Goal: Check status: Verify the current state of an ongoing process or item

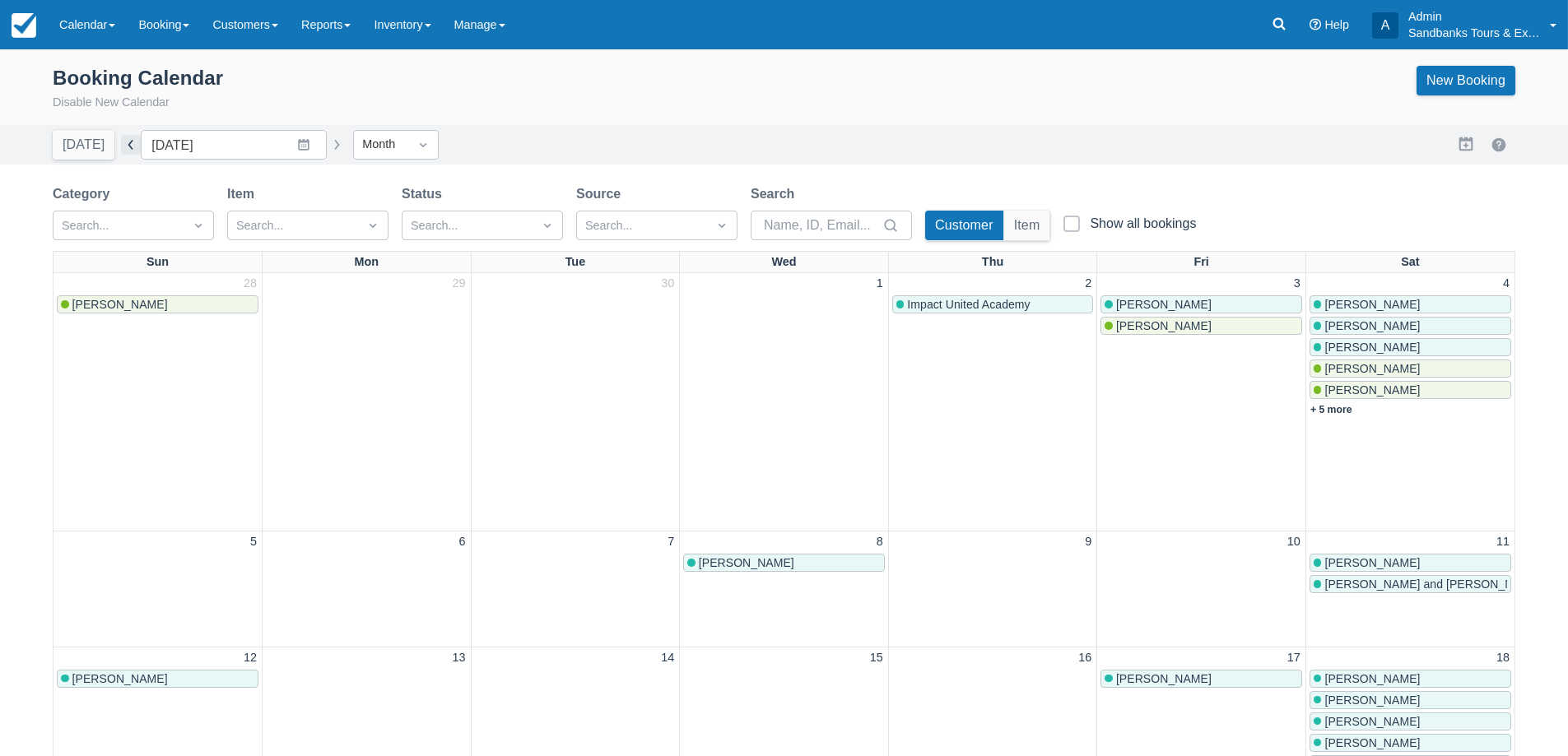
click at [121, 144] on button "button" at bounding box center [131, 145] width 20 height 20
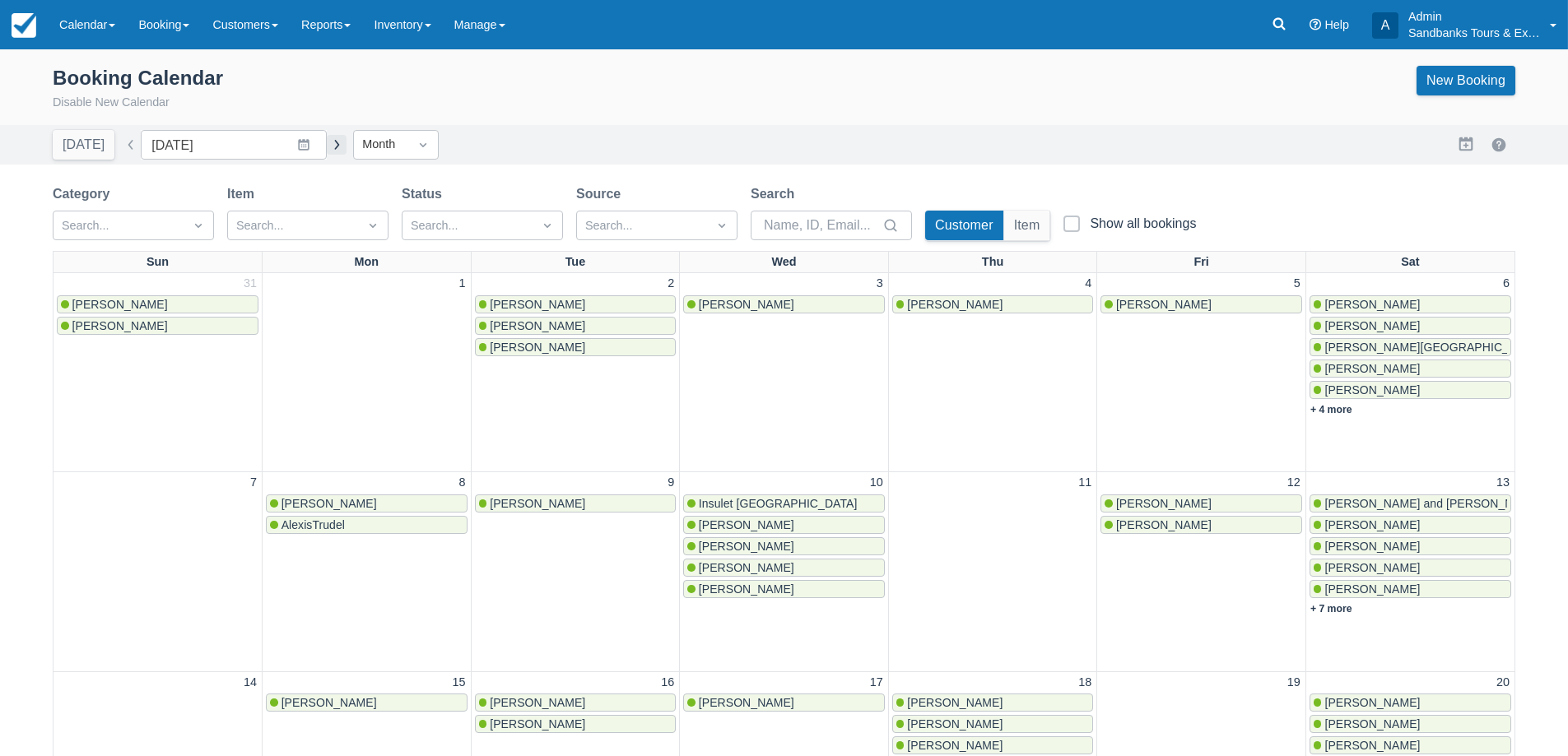
click at [327, 140] on button "button" at bounding box center [337, 145] width 20 height 20
type input "[DATE]"
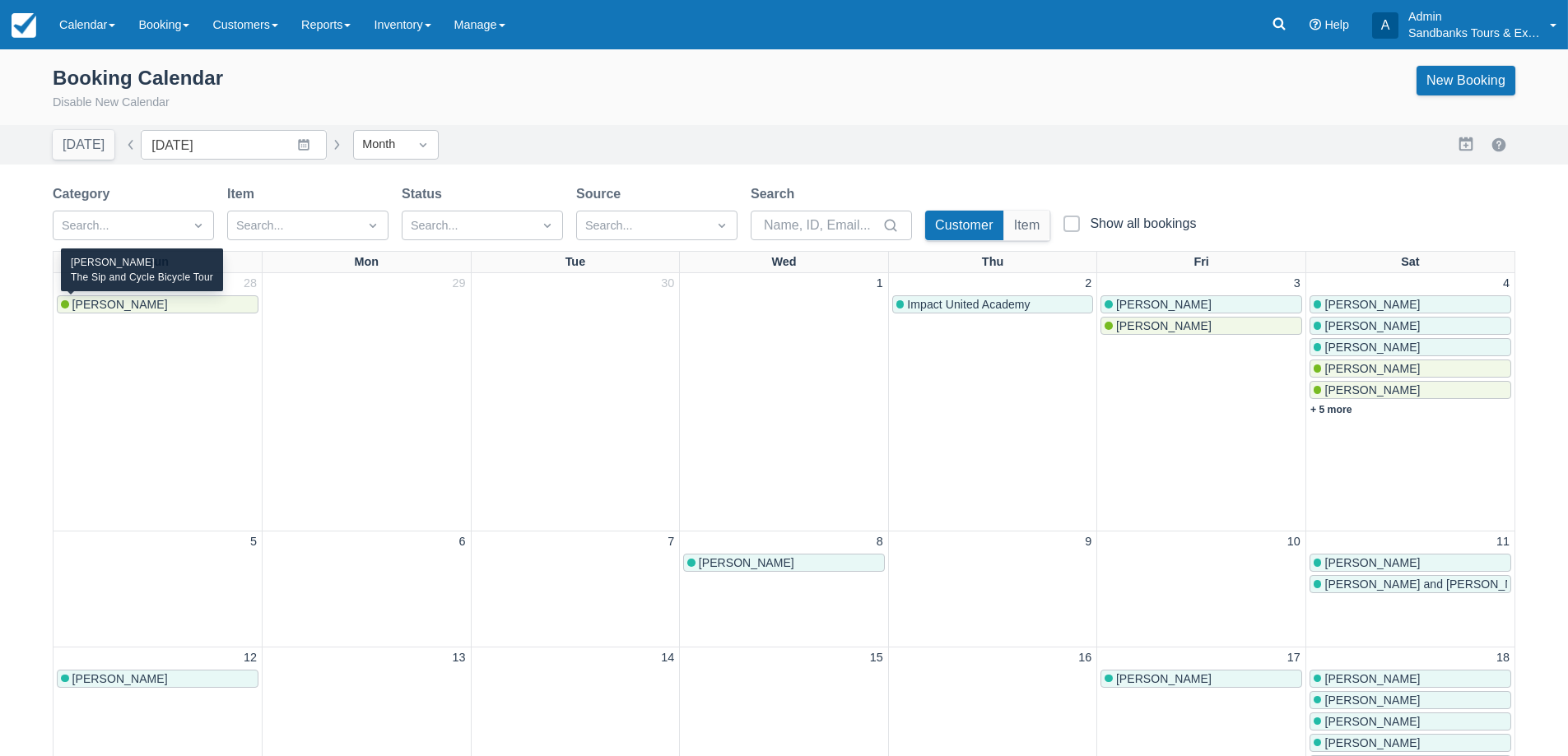
click at [144, 309] on span "[PERSON_NAME]" at bounding box center [120, 304] width 95 height 13
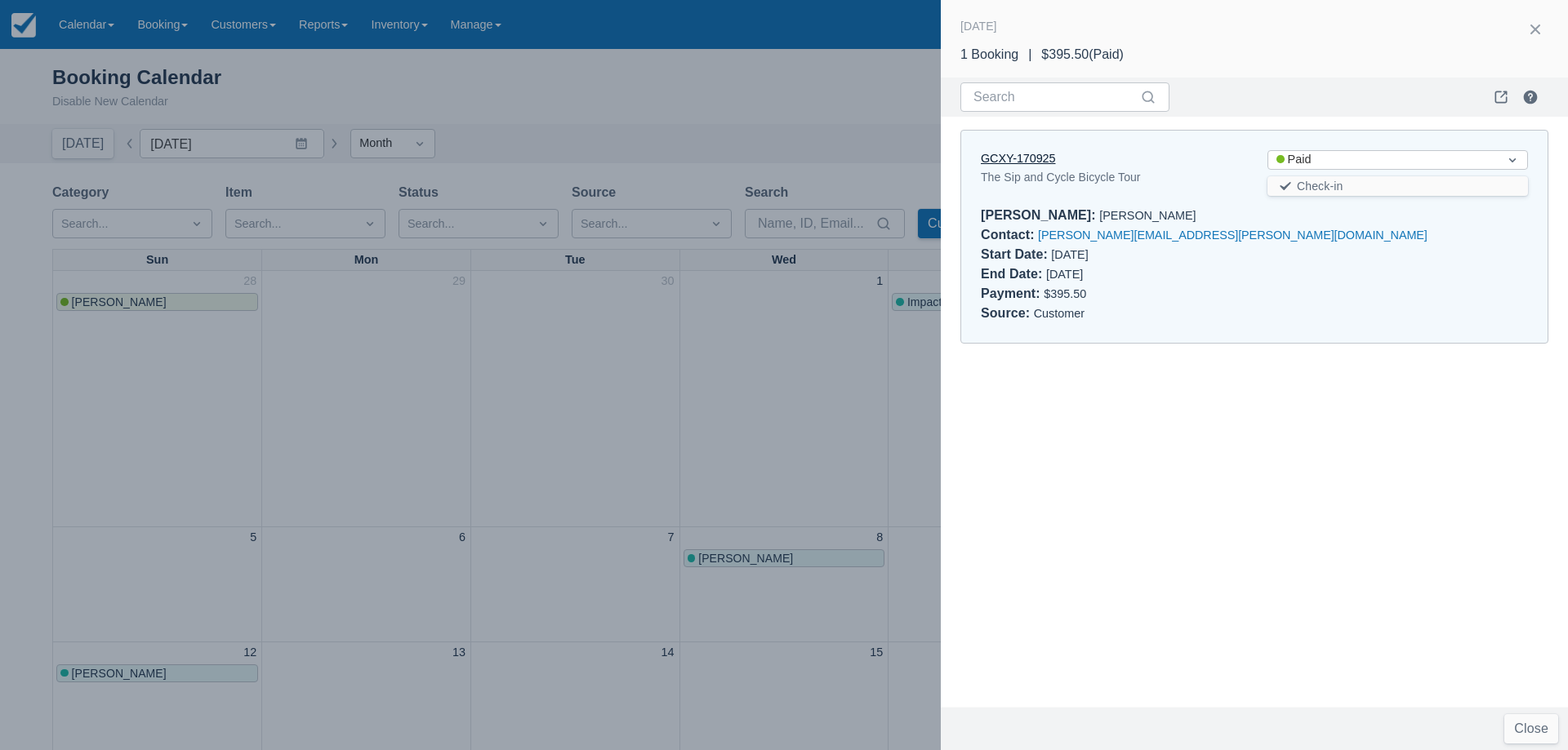
click at [996, 161] on link "GCXY-170925" at bounding box center [1018, 157] width 75 height 13
click at [441, 376] on div at bounding box center [784, 375] width 1568 height 750
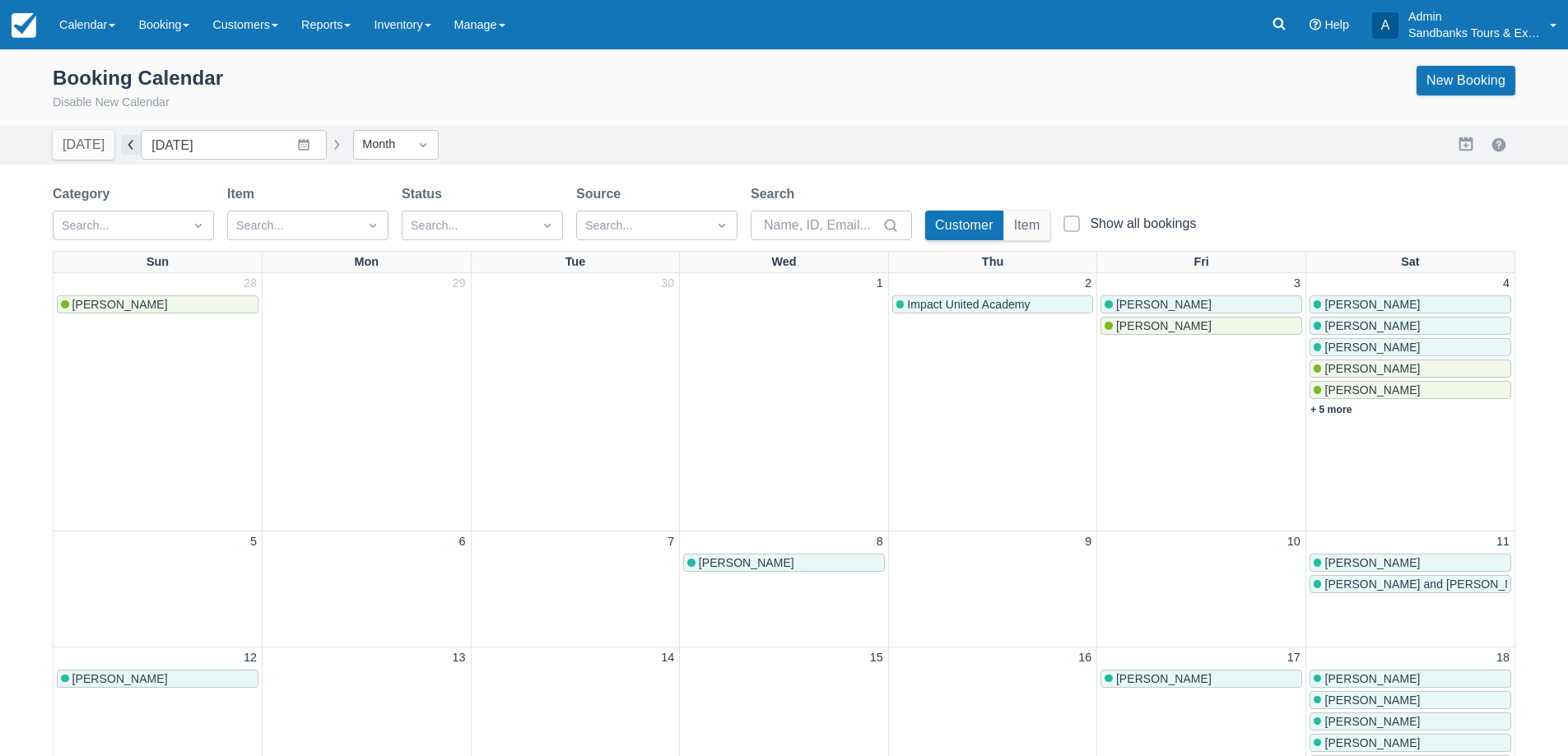
click at [121, 142] on button "button" at bounding box center [131, 145] width 20 height 20
type input "[DATE]"
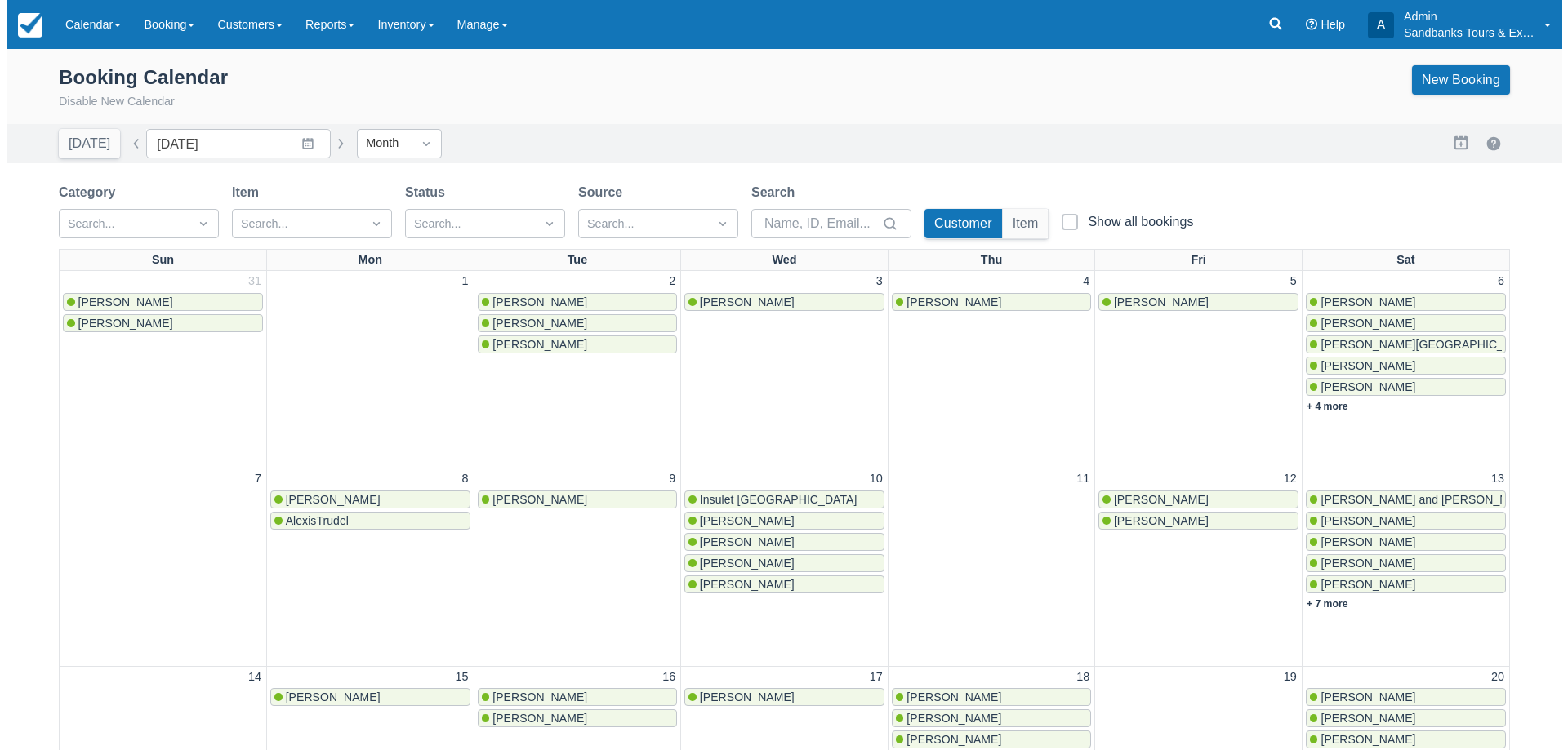
scroll to position [573, 0]
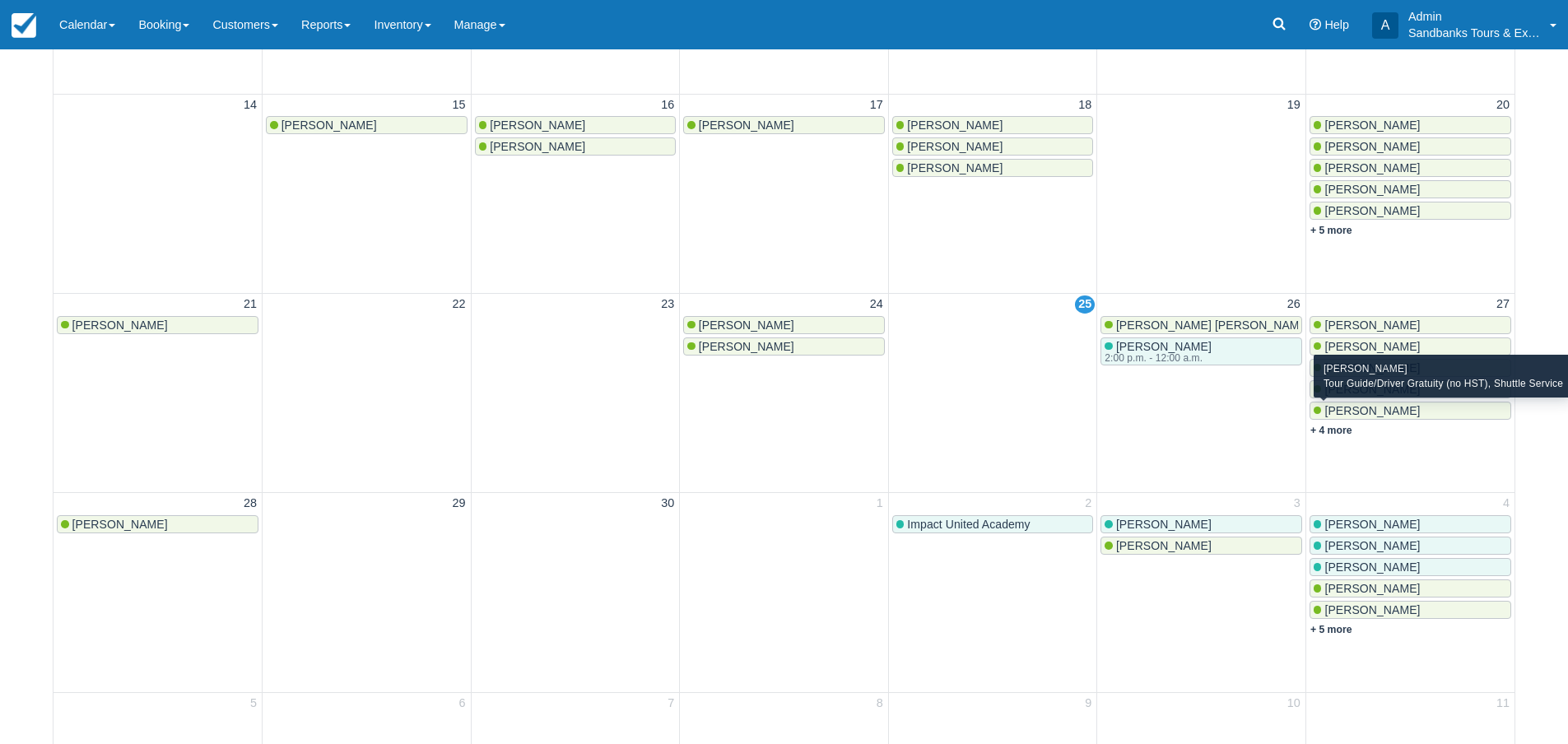
click at [1368, 405] on span "[PERSON_NAME]" at bounding box center [1372, 410] width 95 height 13
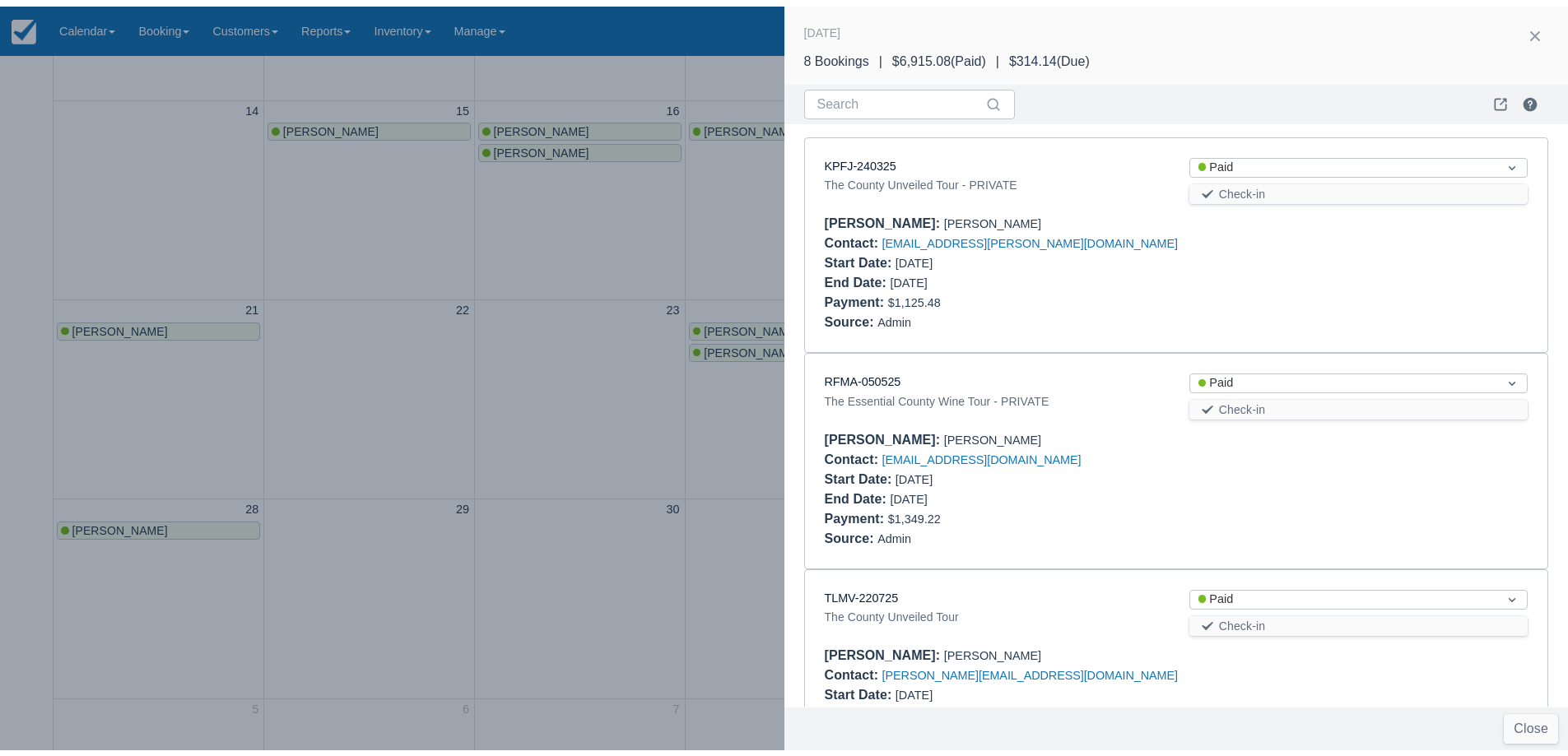
scroll to position [1105, 0]
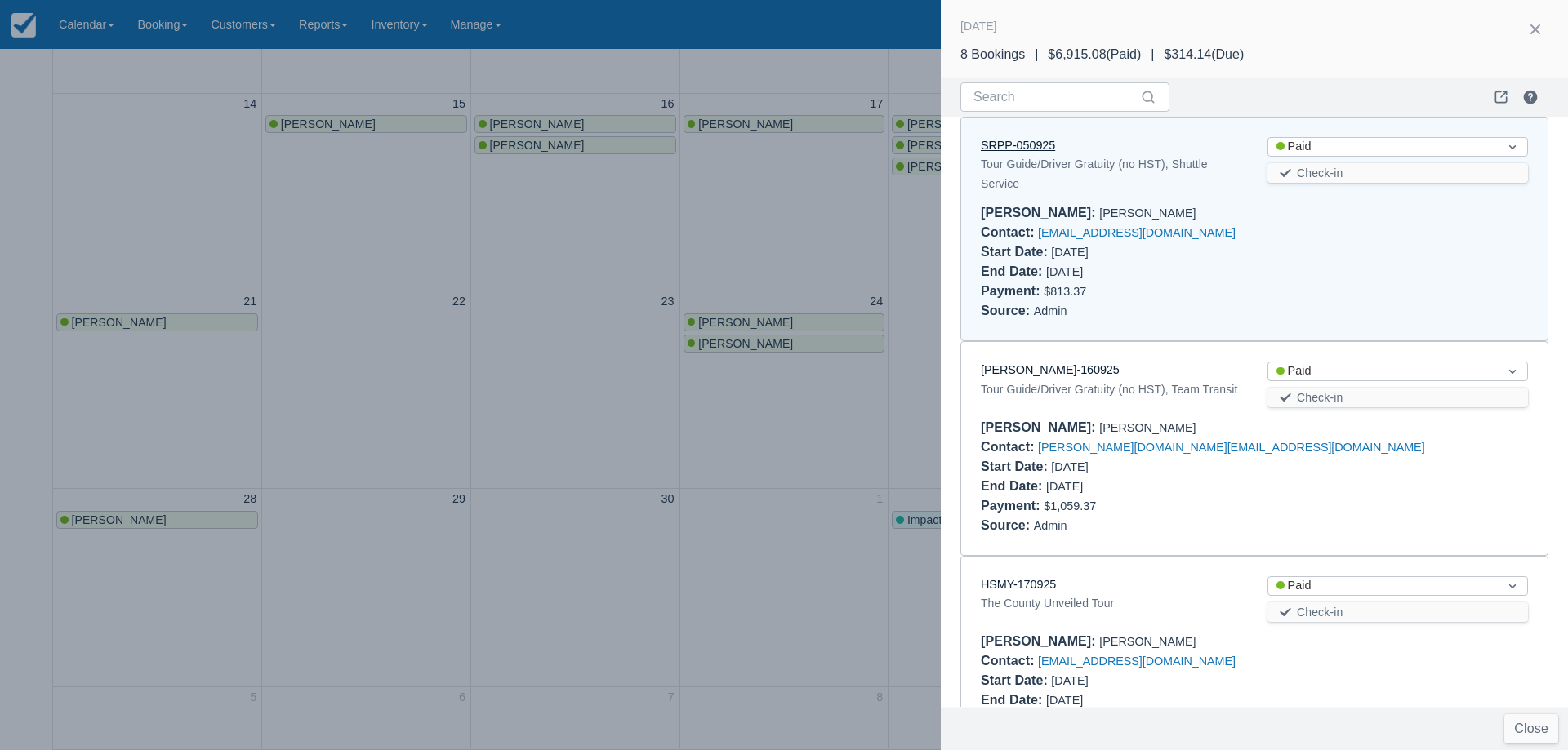
click at [1031, 150] on link "SRPP-050925" at bounding box center [1018, 144] width 75 height 13
click at [507, 419] on div at bounding box center [784, 375] width 1568 height 750
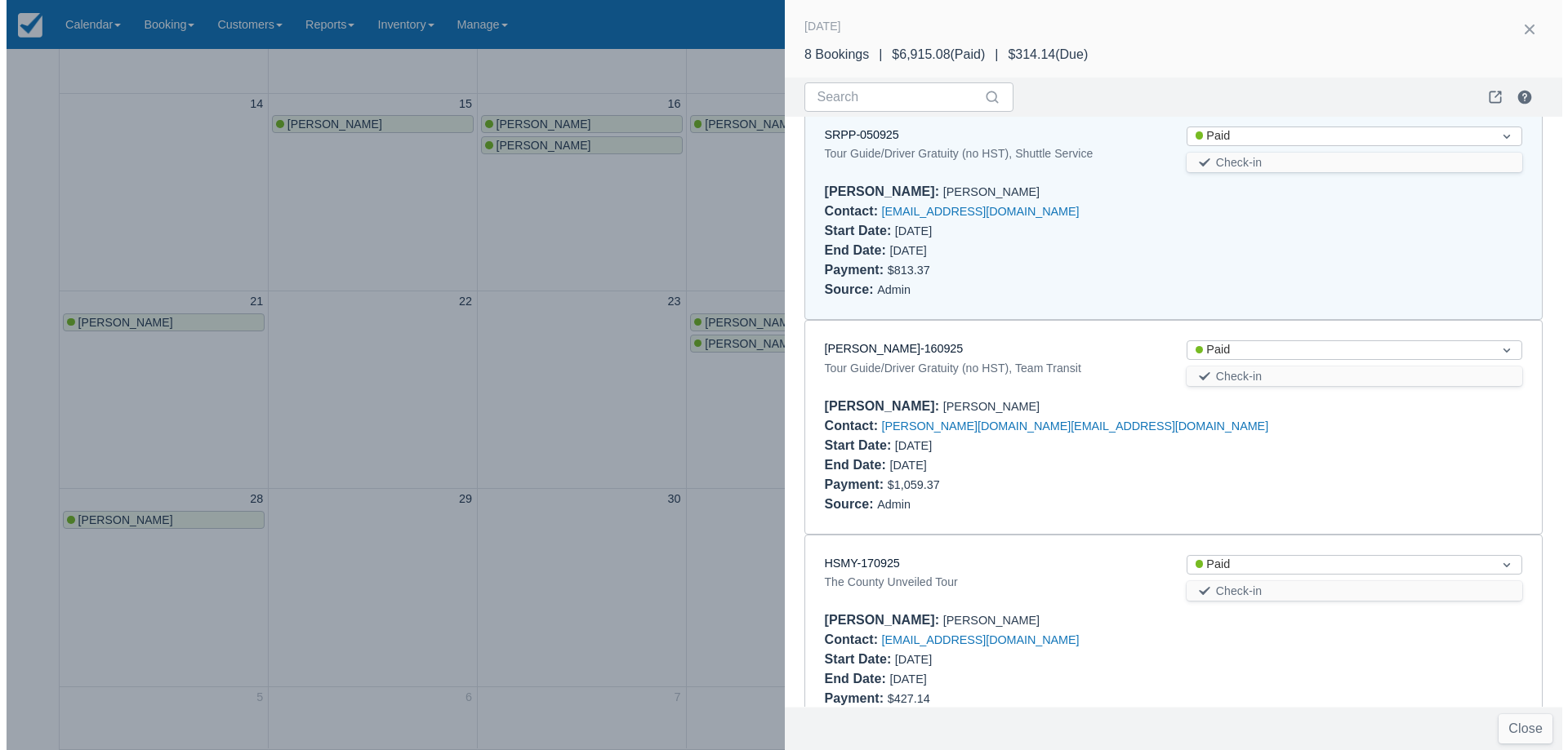
scroll to position [0, 0]
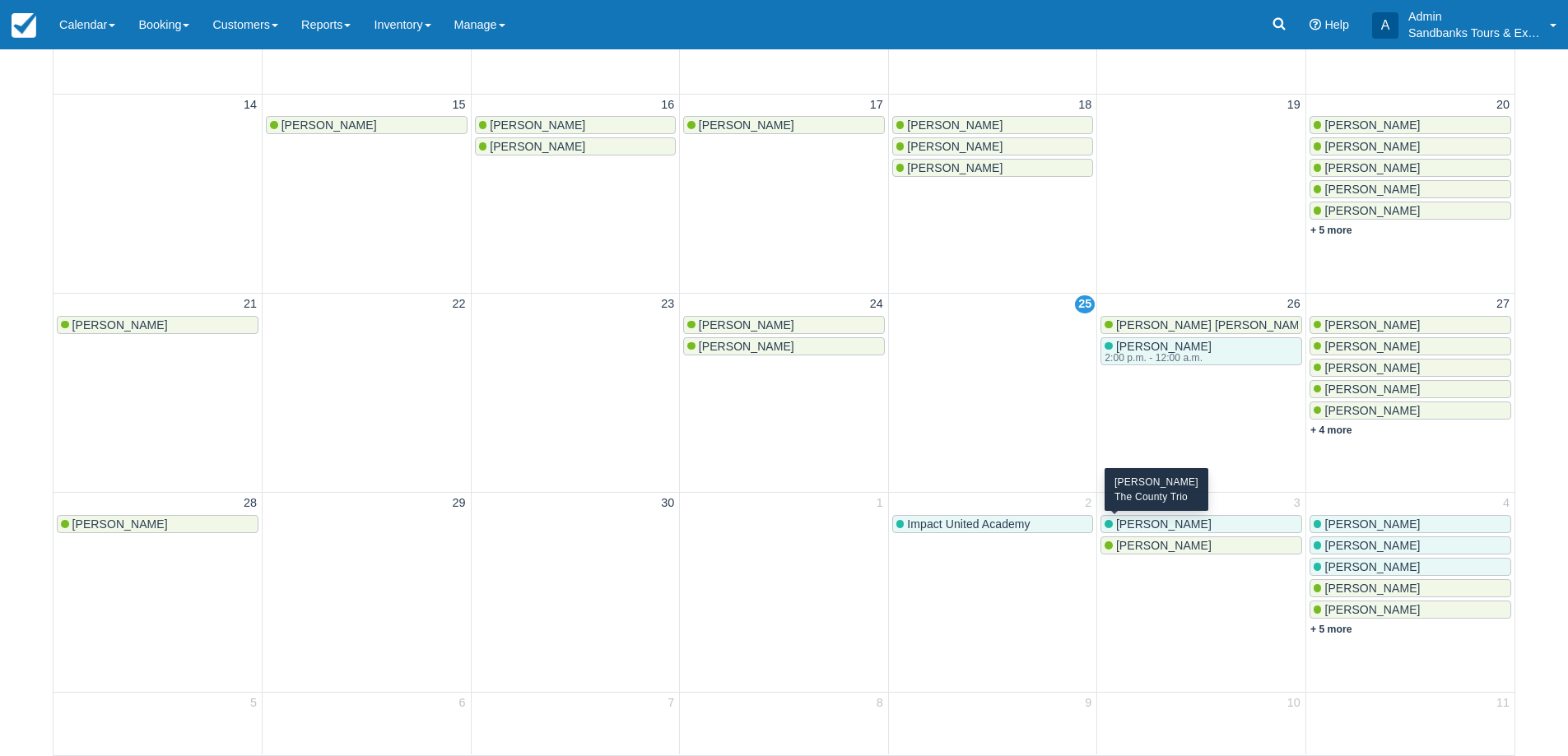
click at [1153, 523] on span "[PERSON_NAME]" at bounding box center [1164, 523] width 95 height 13
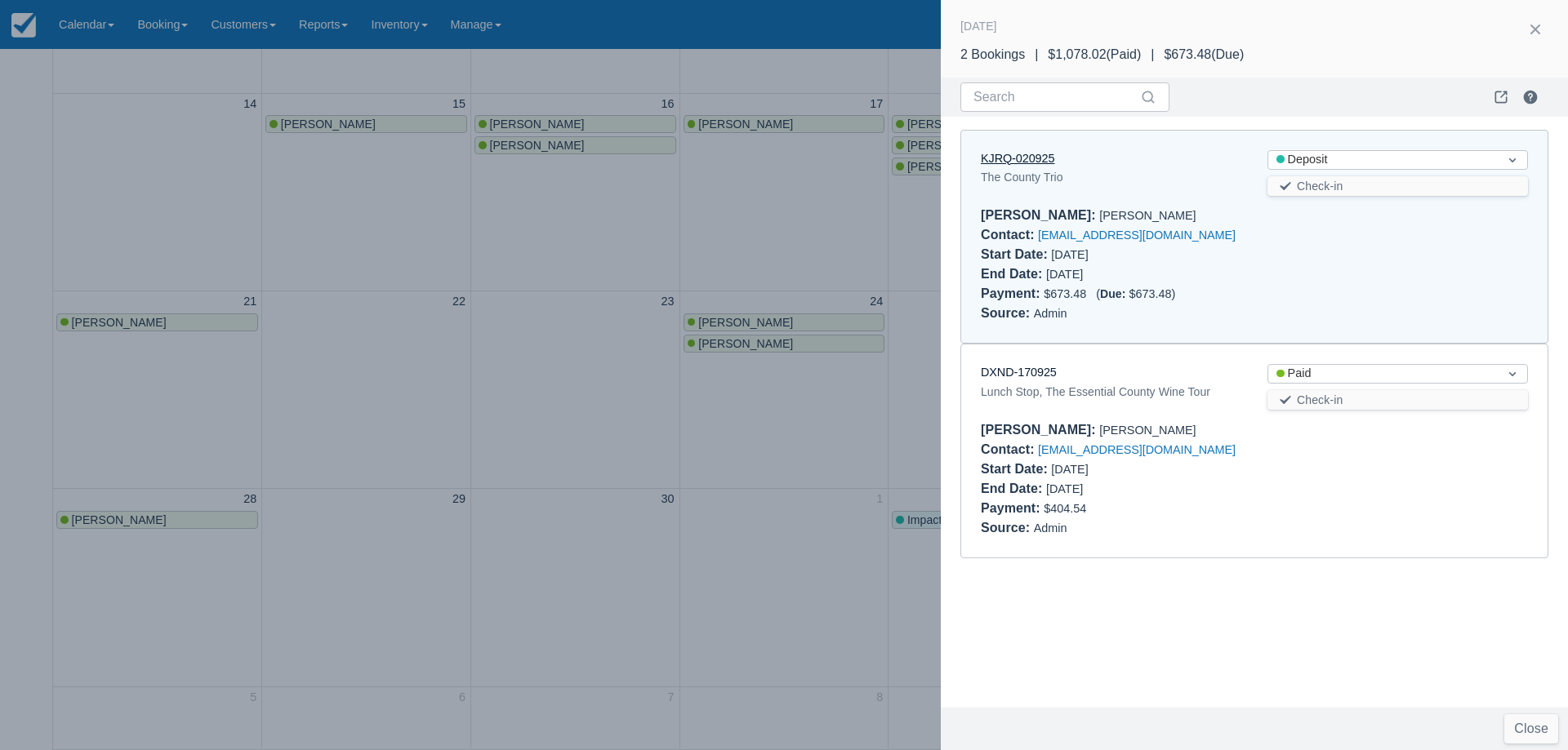
click at [1029, 157] on link "KJRQ-020925" at bounding box center [1017, 157] width 74 height 13
click at [680, 200] on div at bounding box center [784, 375] width 1568 height 750
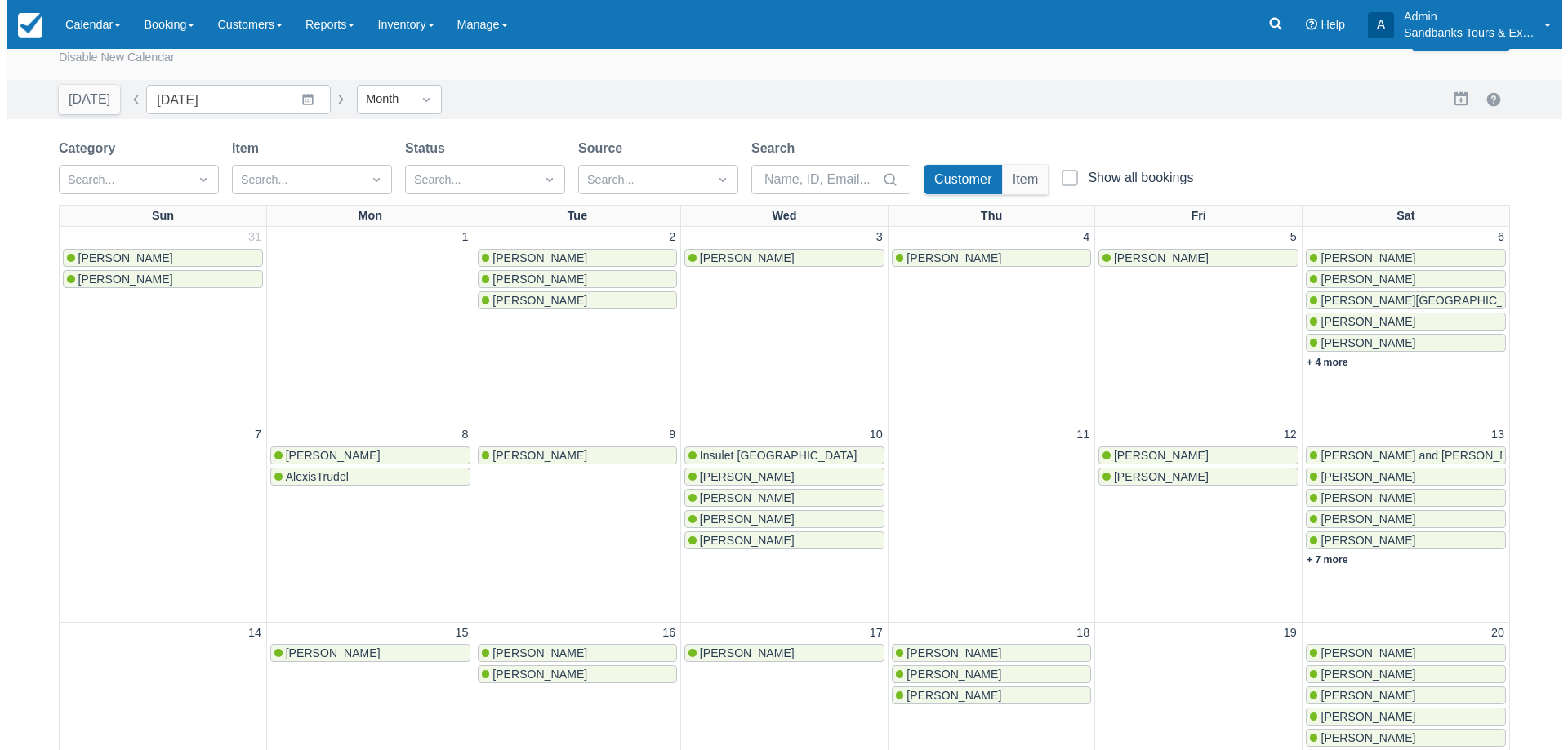
scroll to position [490, 0]
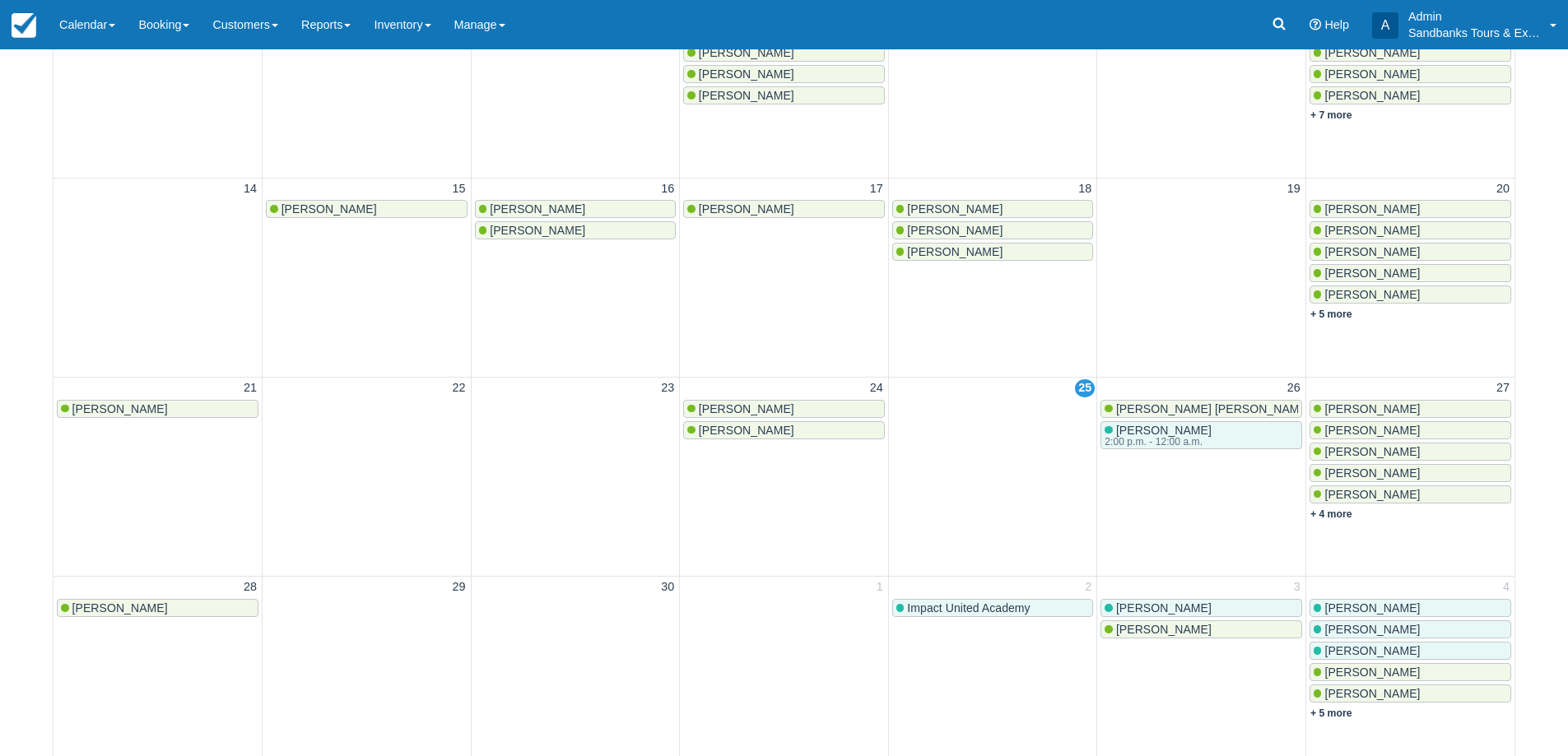
click at [1361, 450] on span "[PERSON_NAME]" at bounding box center [1372, 451] width 95 height 13
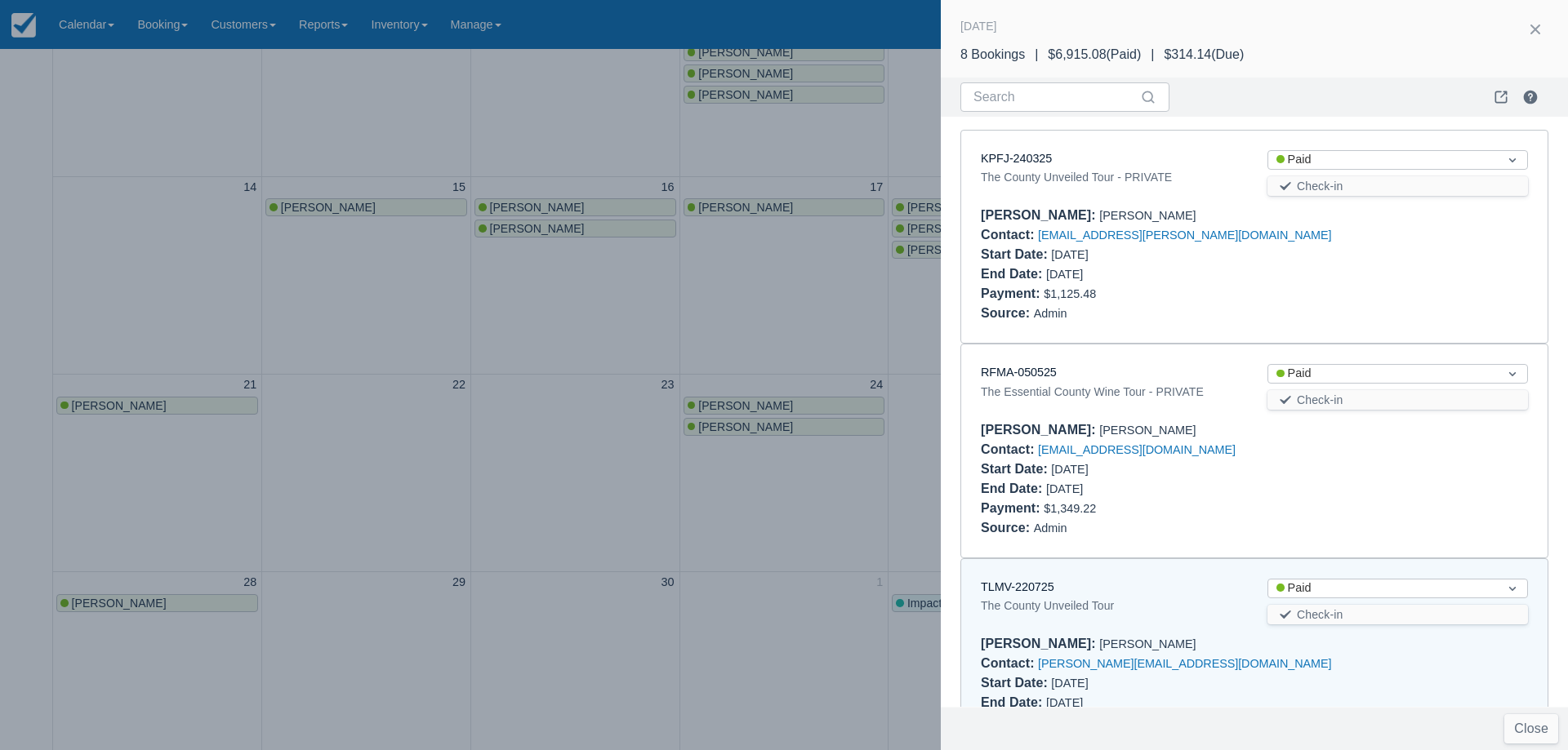
scroll to position [441, 0]
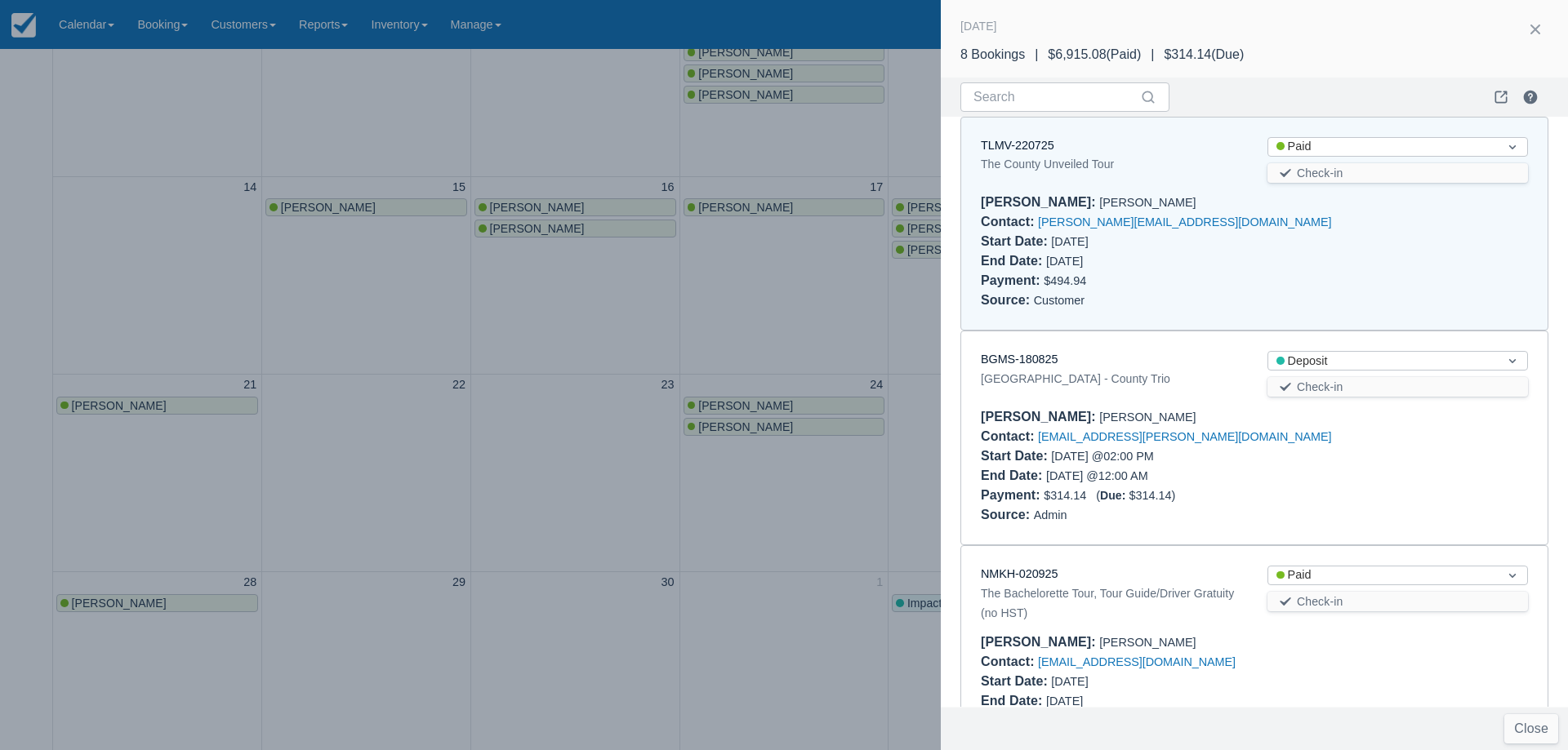
drag, startPoint x: 1126, startPoint y: 199, endPoint x: 1039, endPoint y: 201, distance: 87.0
click at [1039, 201] on div "[PERSON_NAME] : [PERSON_NAME]" at bounding box center [1254, 202] width 548 height 20
copy div "[PERSON_NAME]"
click at [1224, 313] on div "TLMV-220725 The County Unveiled Tour Status Paid Check-in [PERSON_NAME] : [PERS…" at bounding box center [1254, 224] width 586 height 213
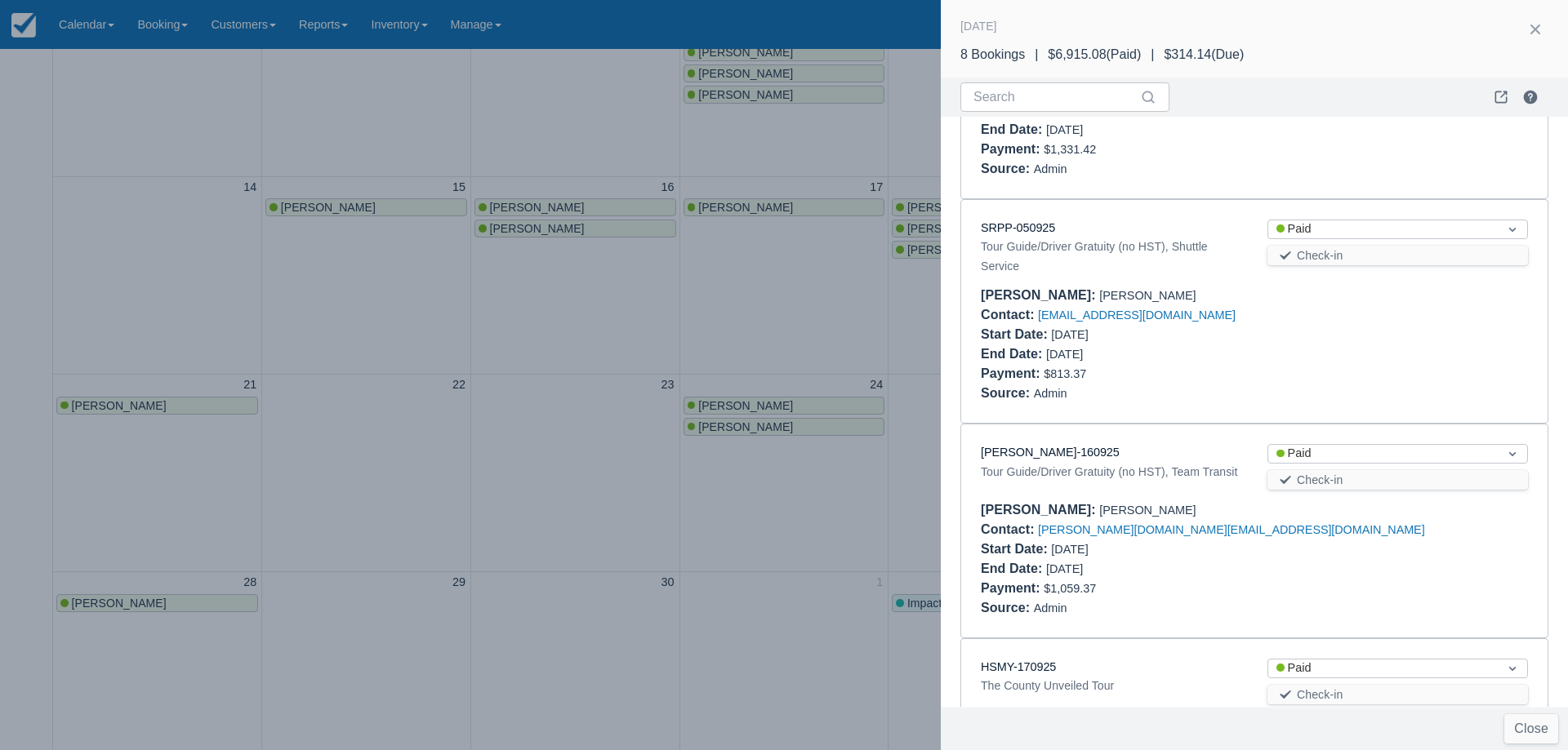
scroll to position [1183, 0]
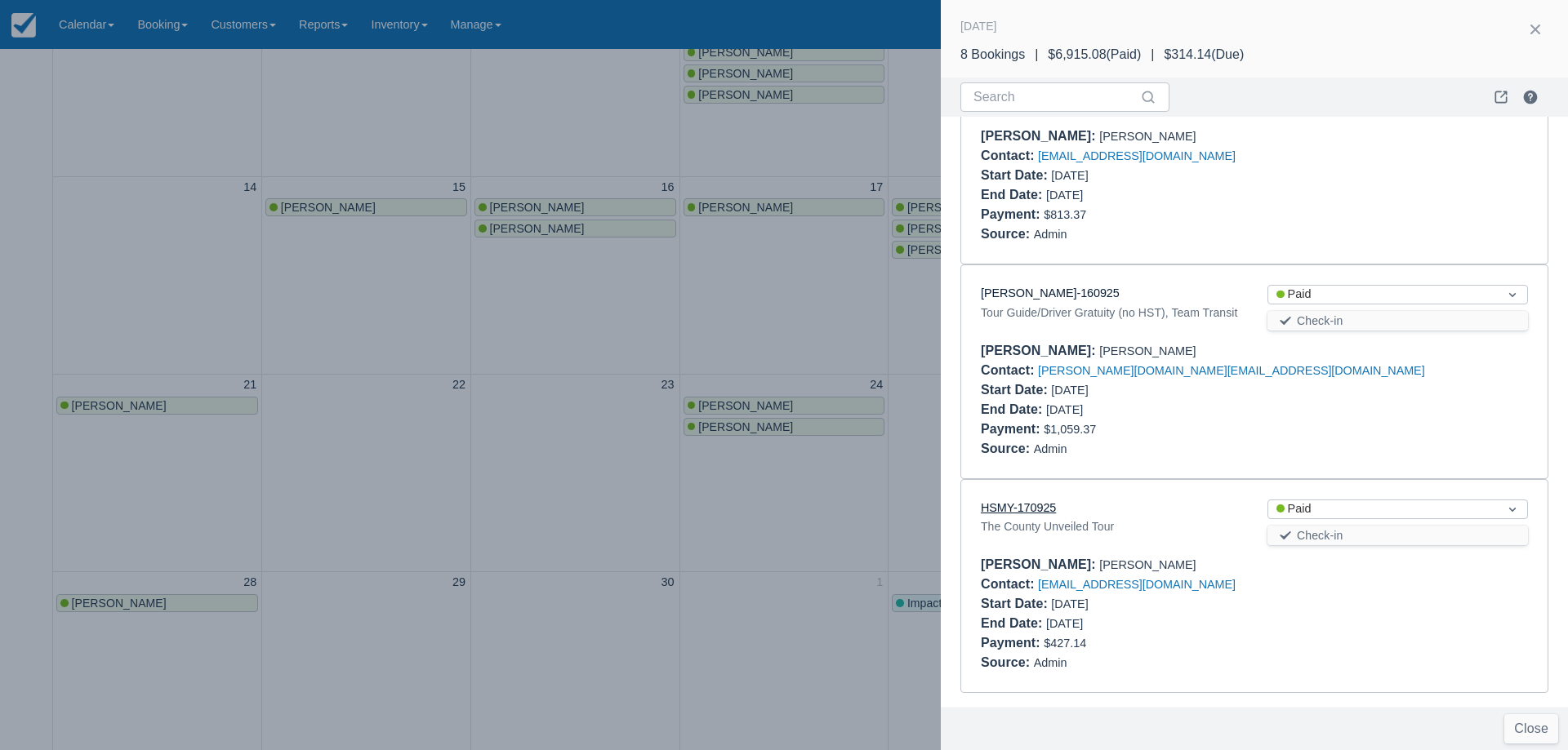
click at [1029, 508] on link "HSMY-170925" at bounding box center [1018, 507] width 75 height 13
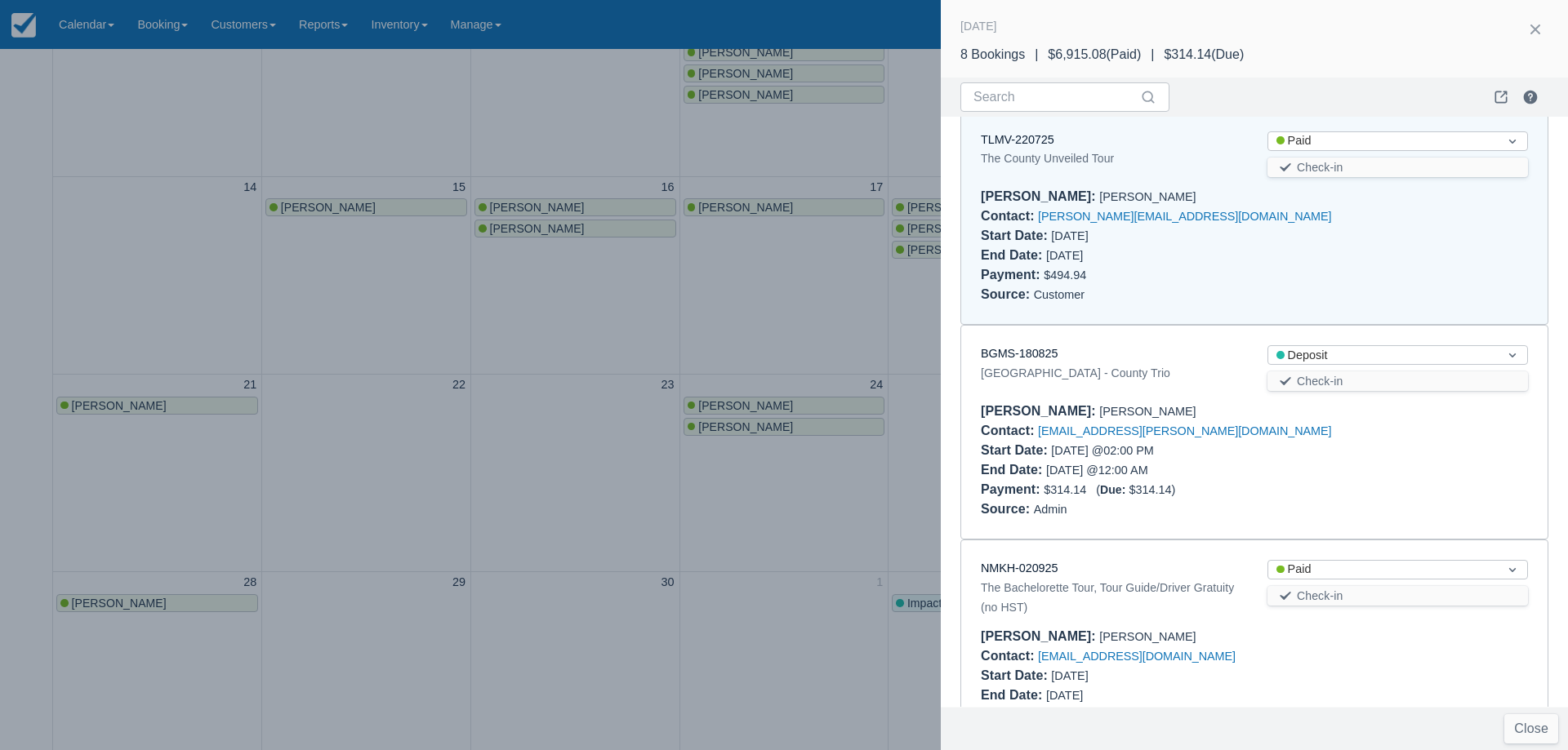
scroll to position [121, 0]
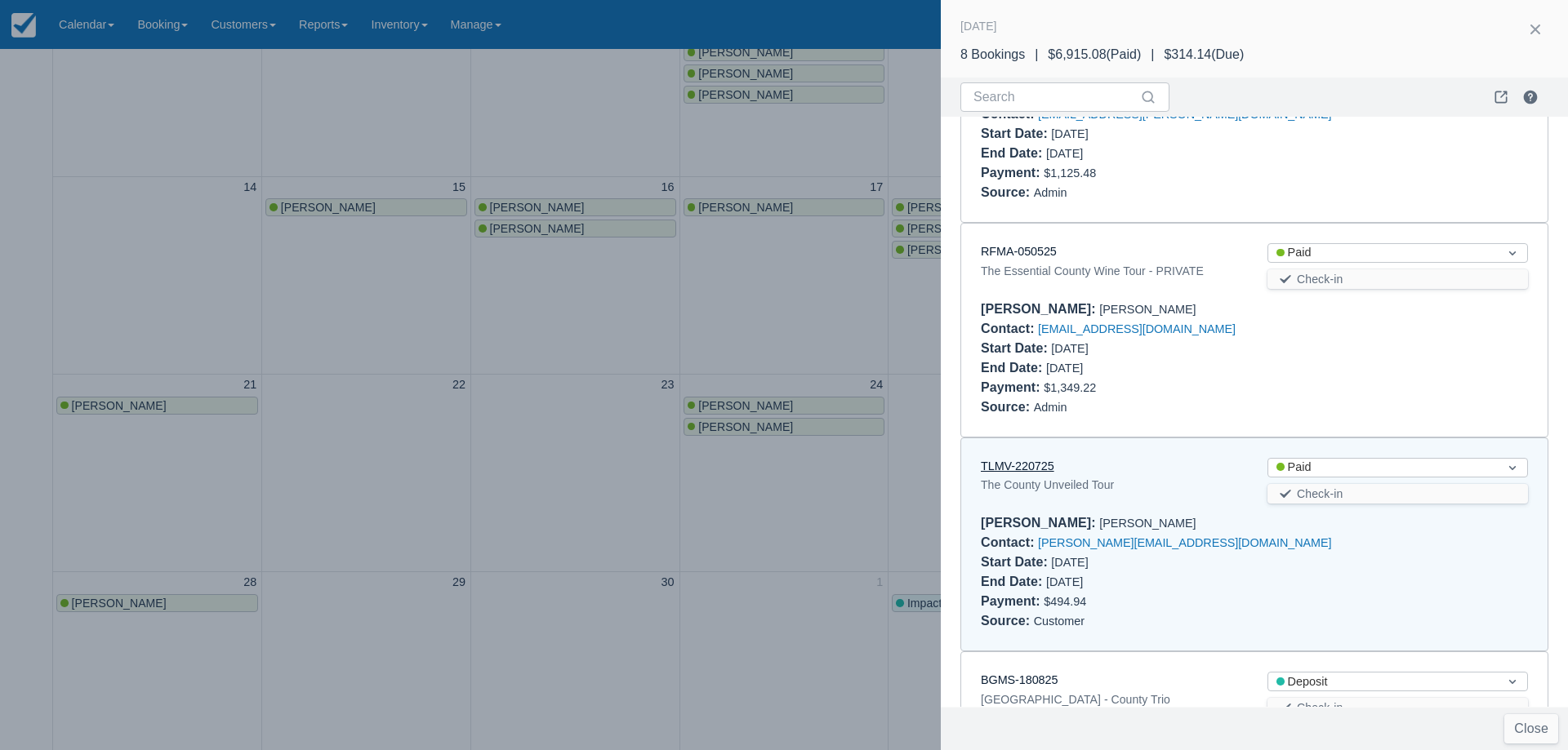
click at [1046, 465] on link "TLMV-220725" at bounding box center [1017, 466] width 74 height 13
